Goal: Information Seeking & Learning: Learn about a topic

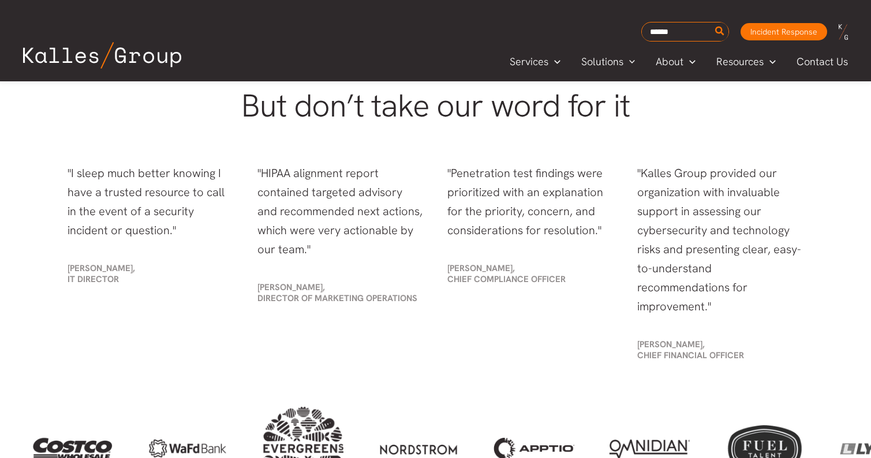
scroll to position [2318, 0]
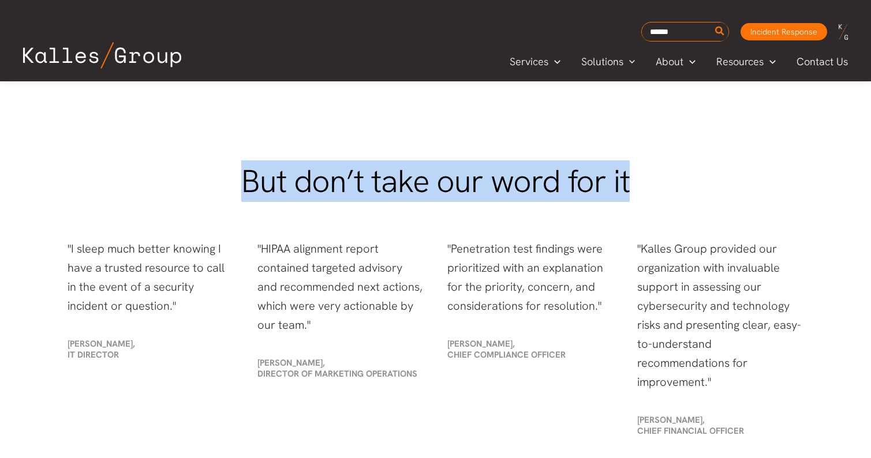
drag, startPoint x: 632, startPoint y: 179, endPoint x: 246, endPoint y: 178, distance: 386.0
click at [246, 178] on h2 "But don’t take our word for it" at bounding box center [436, 181] width 736 height 35
copy span "But don’t take our word for it"
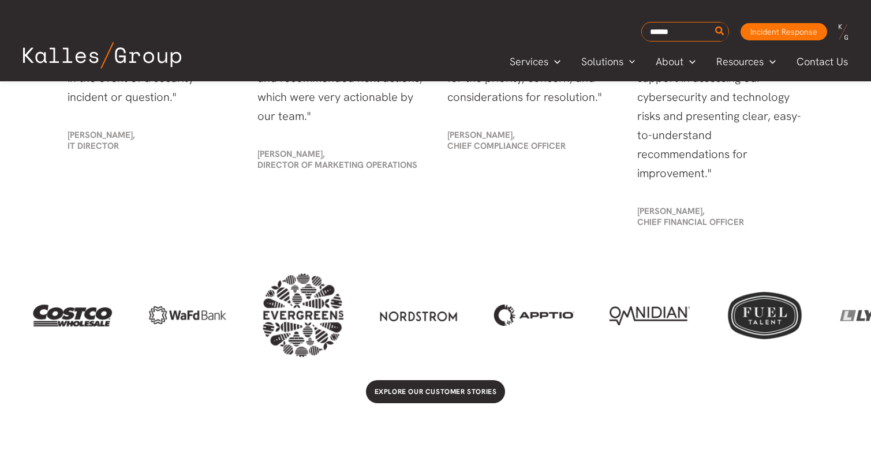
scroll to position [2270, 0]
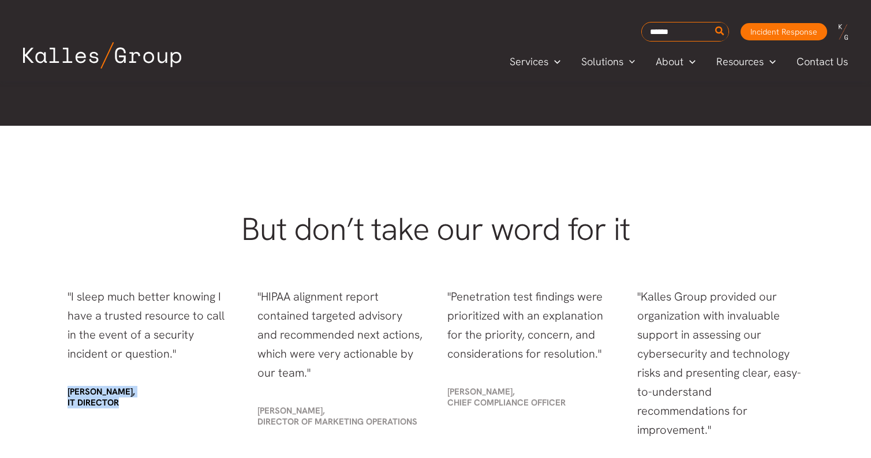
drag, startPoint x: 120, startPoint y: 399, endPoint x: 61, endPoint y: 393, distance: 59.1
click at [61, 393] on div "John Carpenter, IT Director" at bounding box center [151, 397] width 190 height 45
copy span "John Carpenter, IT Director"
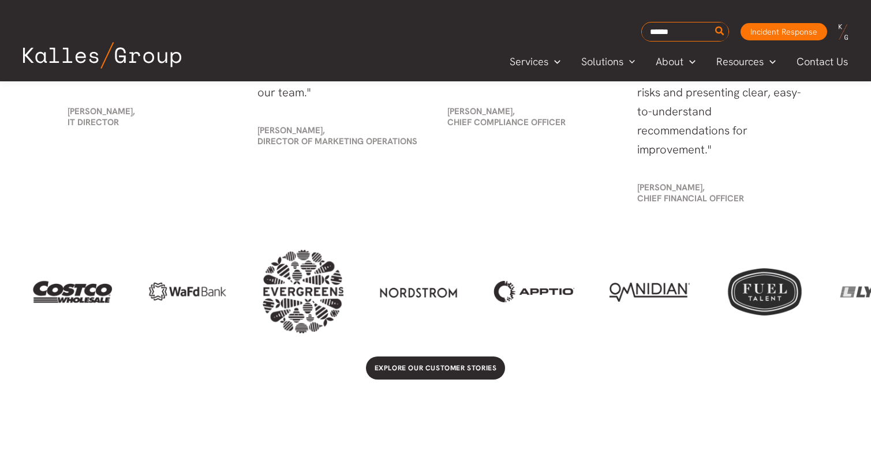
scroll to position [0, 1495]
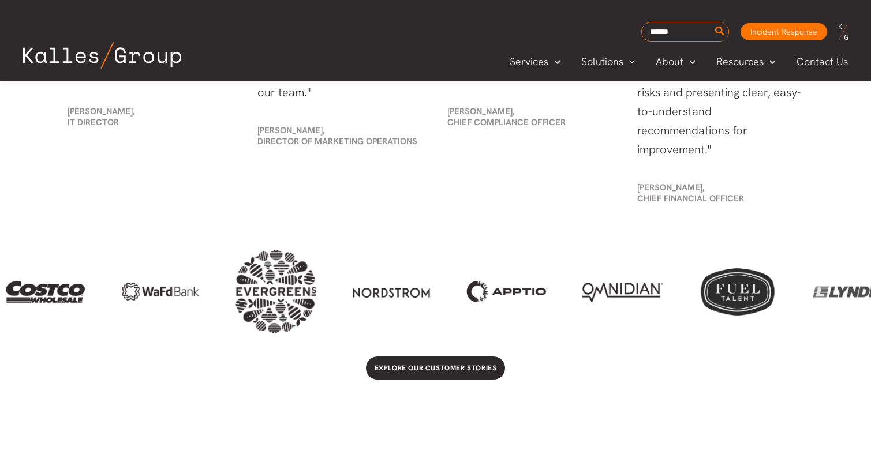
drag, startPoint x: 91, startPoint y: 294, endPoint x: 99, endPoint y: 314, distance: 22.0
click at [99, 315] on div at bounding box center [435, 292] width 871 height 84
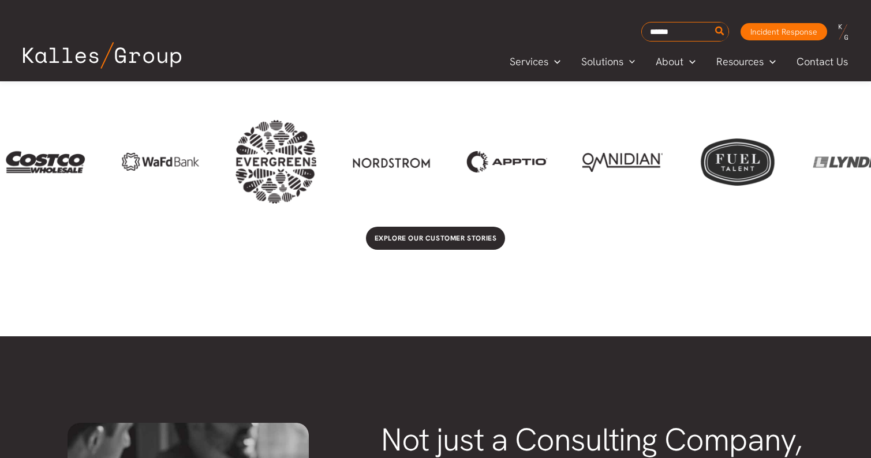
scroll to position [2669, 0]
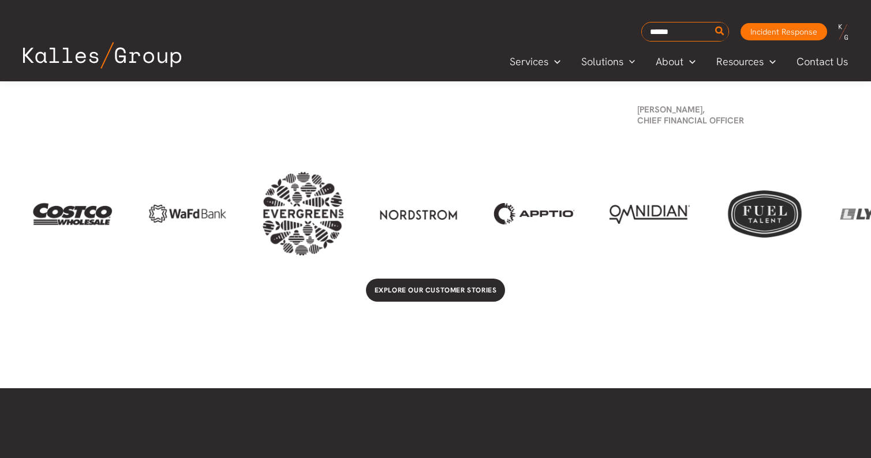
scroll to position [2627, 0]
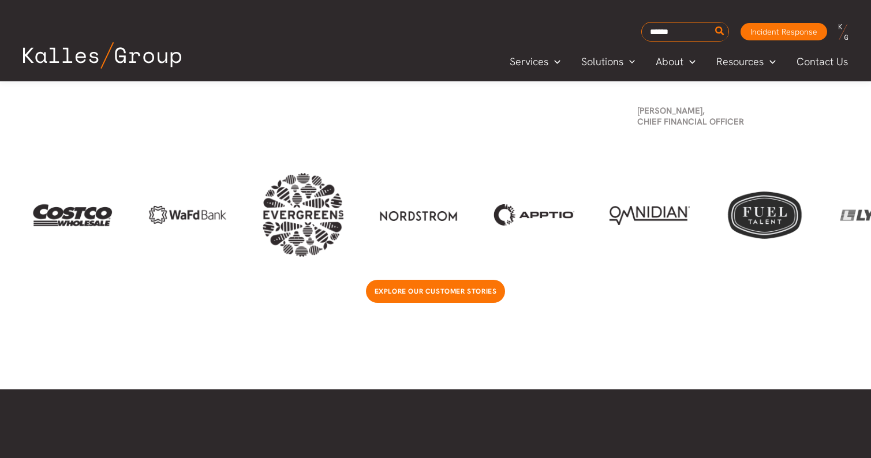
click at [440, 288] on span "Explore our customer stories" at bounding box center [435, 291] width 122 height 9
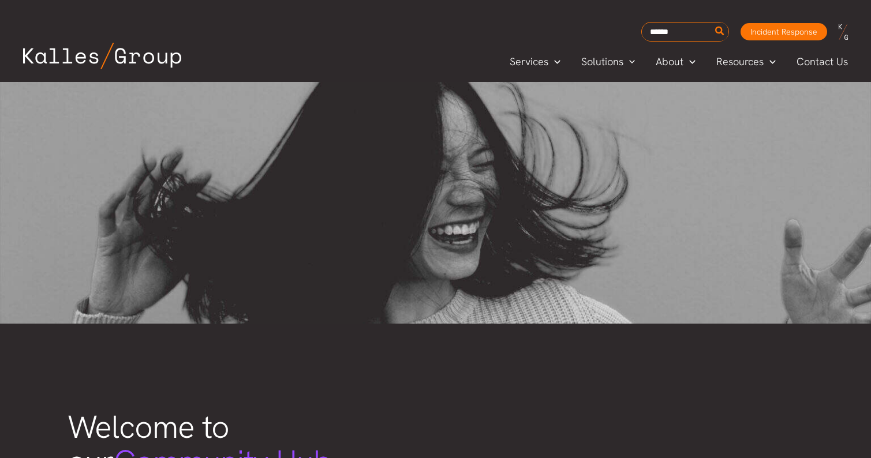
click at [161, 62] on img at bounding box center [102, 56] width 158 height 27
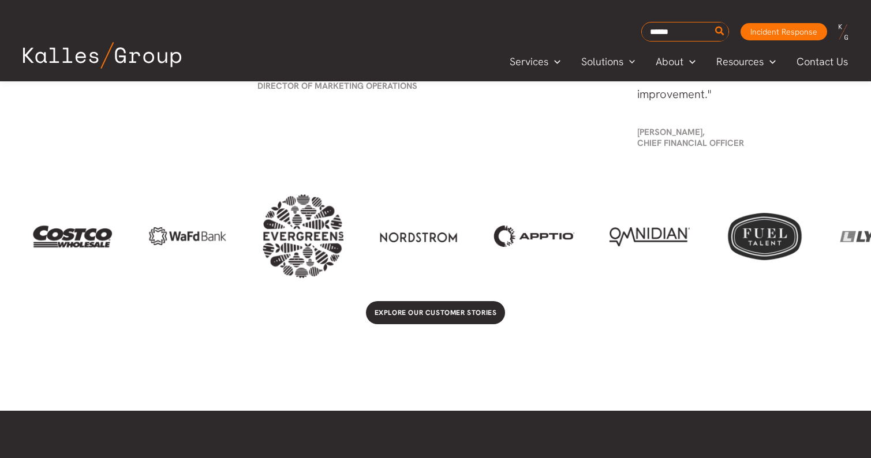
scroll to position [2545, 0]
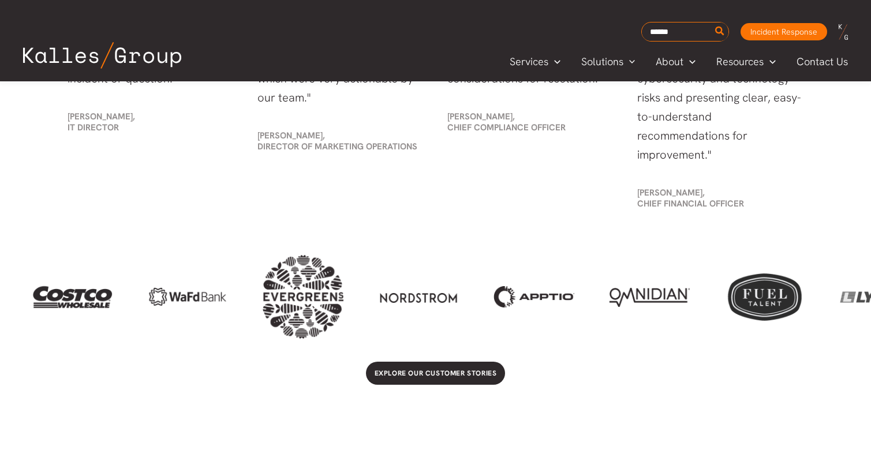
click at [852, 280] on div at bounding box center [879, 297] width 81 height 48
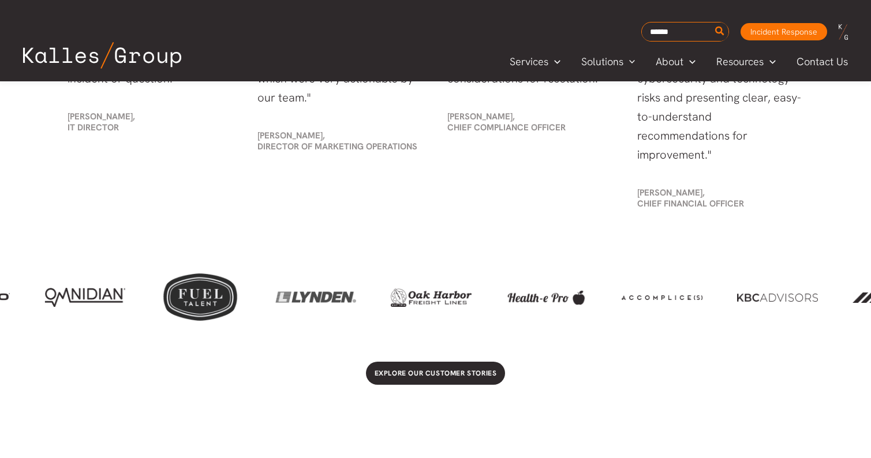
scroll to position [0, 2041]
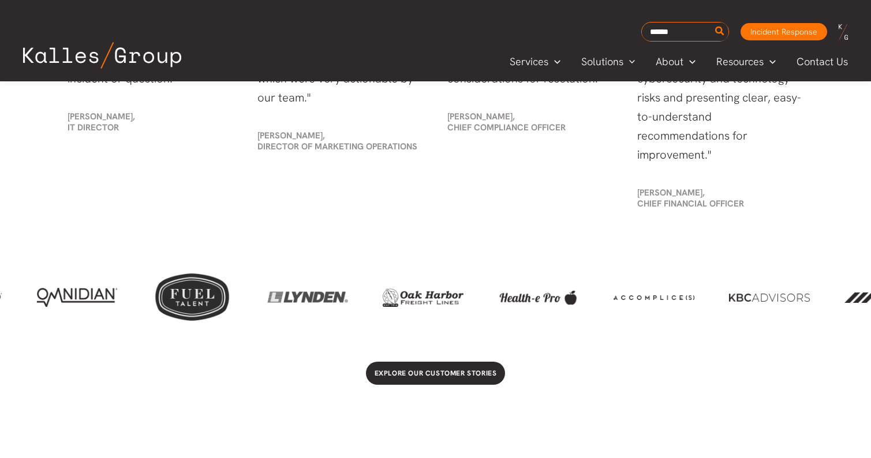
drag, startPoint x: 845, startPoint y: 285, endPoint x: 277, endPoint y: 290, distance: 568.3
click at [277, 290] on div at bounding box center [307, 297] width 81 height 48
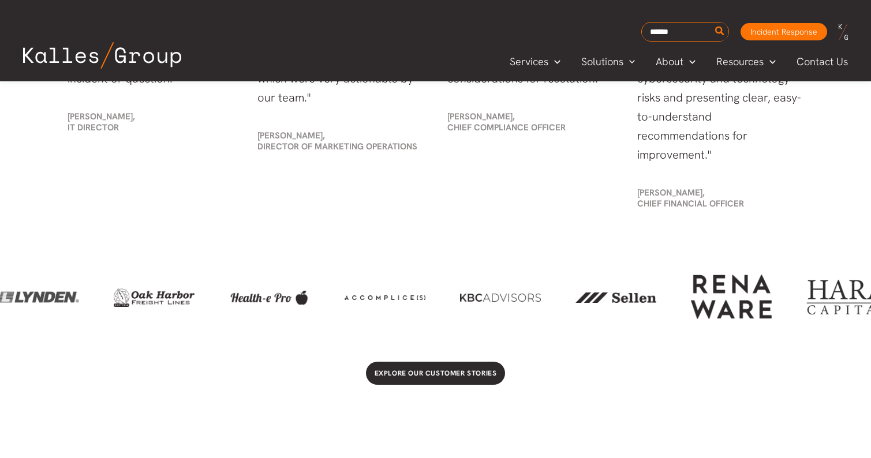
drag, startPoint x: 625, startPoint y: 298, endPoint x: 357, endPoint y: 302, distance: 268.9
click at [357, 302] on div at bounding box center [384, 296] width 81 height 19
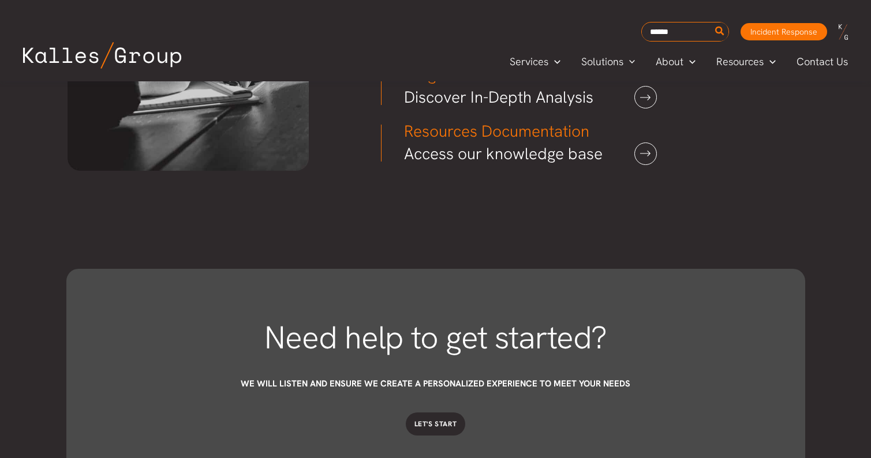
scroll to position [3260, 0]
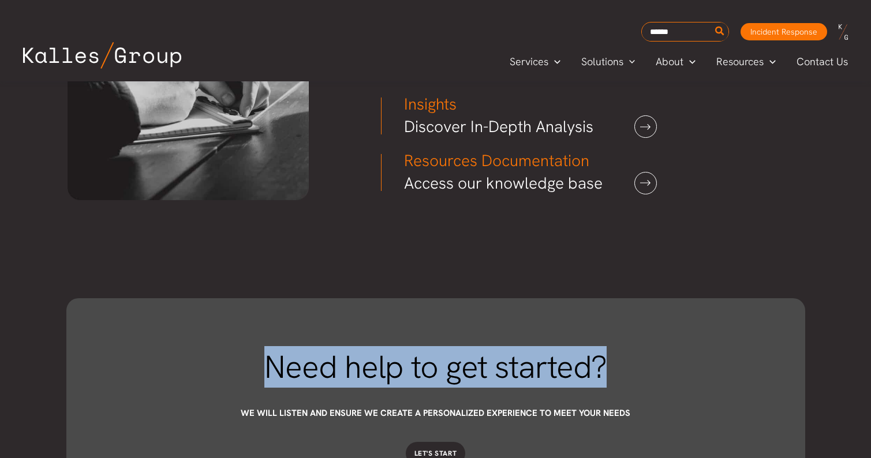
drag, startPoint x: 608, startPoint y: 362, endPoint x: 272, endPoint y: 368, distance: 335.8
click at [272, 368] on h2 "Need help to get started?" at bounding box center [435, 367] width 588 height 35
copy span "Need help to get started?"
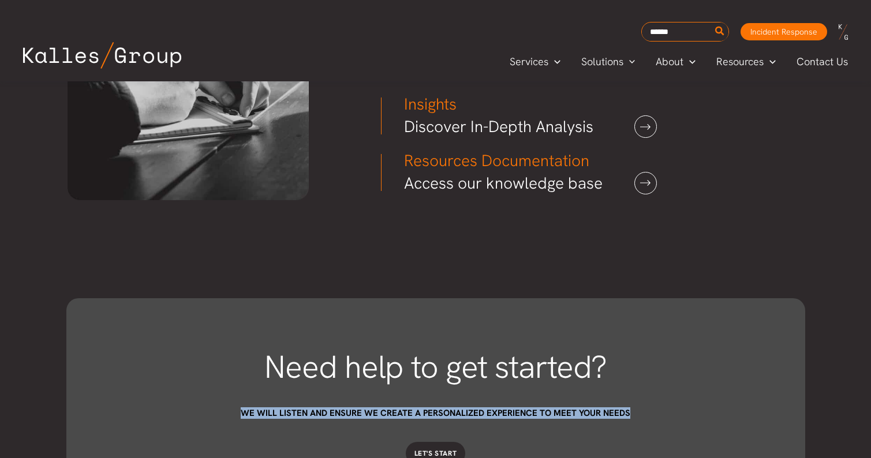
drag, startPoint x: 629, startPoint y: 408, endPoint x: 246, endPoint y: 414, distance: 383.7
click at [246, 414] on h6 "We will listen and ensure we create a personalized experience to meet your needs" at bounding box center [435, 413] width 588 height 11
copy span "We will listen and ensure we create a personalized experience to meet your needs"
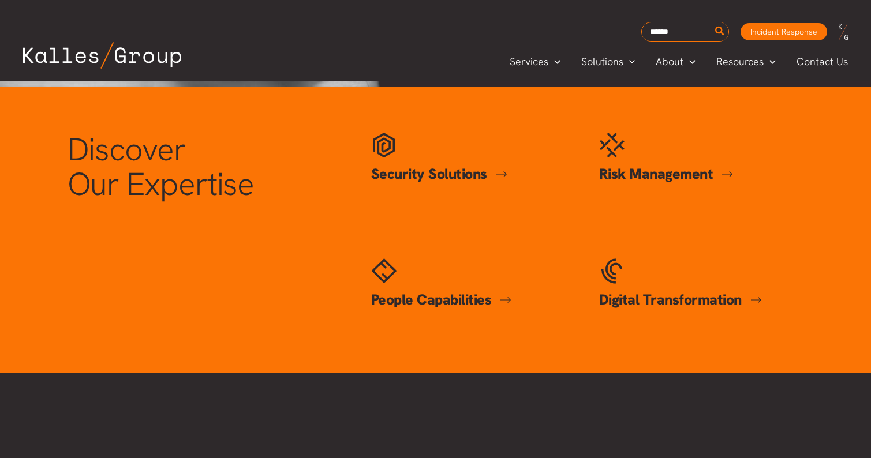
scroll to position [508, 0]
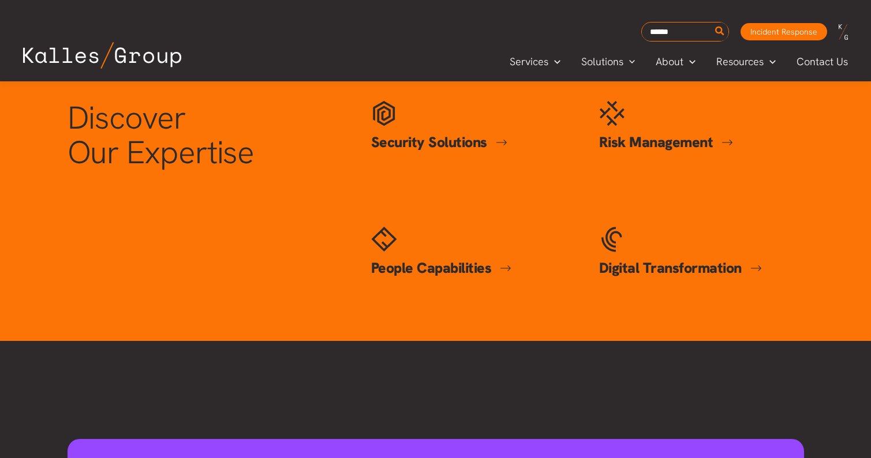
click at [400, 141] on link "Security Solutions" at bounding box center [439, 142] width 136 height 19
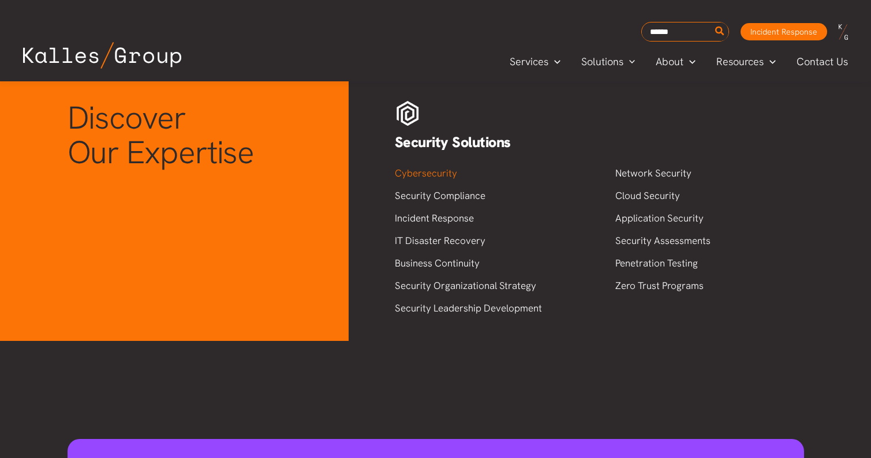
click at [409, 173] on link "Cybersecurity" at bounding box center [426, 173] width 62 height 13
